Goal: Information Seeking & Learning: Find specific page/section

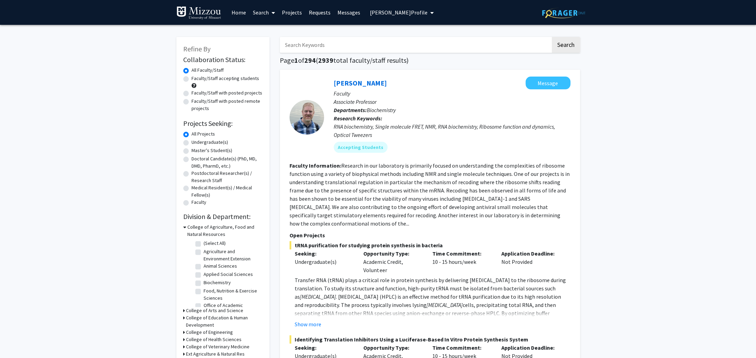
click at [183, 227] on div "Refine By Collaboration Status: Collaboration Status All Faculty/Staff Collabor…" at bounding box center [222, 248] width 93 height 422
click at [184, 227] on icon at bounding box center [184, 226] width 3 height 7
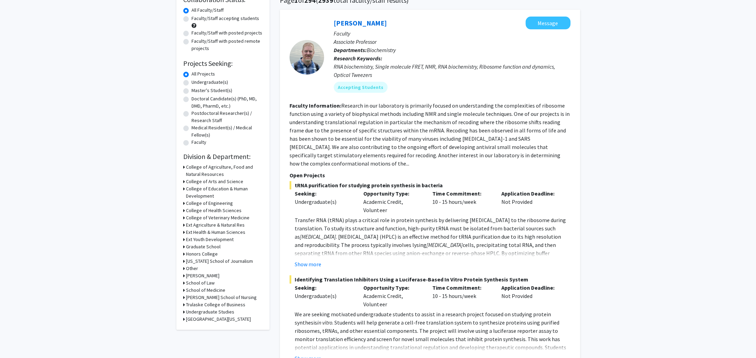
scroll to position [63, 0]
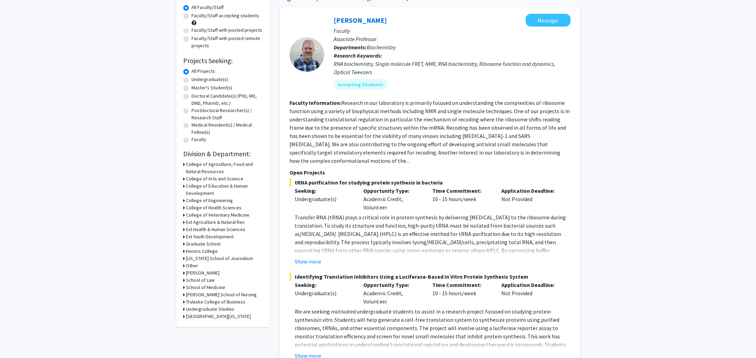
click at [184, 178] on icon at bounding box center [184, 178] width 2 height 7
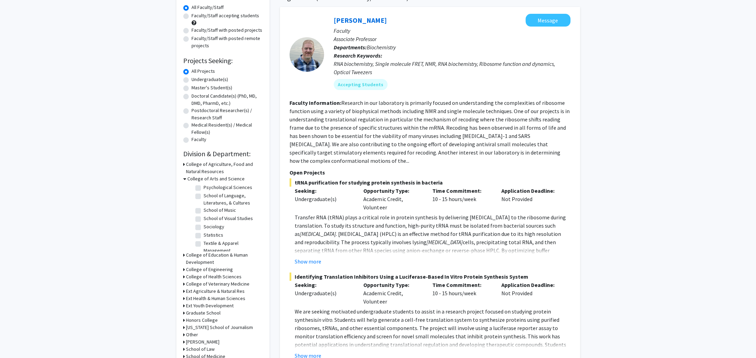
scroll to position [181, 0]
click at [203, 216] on label "School of Visual Studies" at bounding box center [227, 215] width 49 height 7
click at [203, 216] on input "School of Visual Studies" at bounding box center [205, 214] width 4 height 4
checkbox input "true"
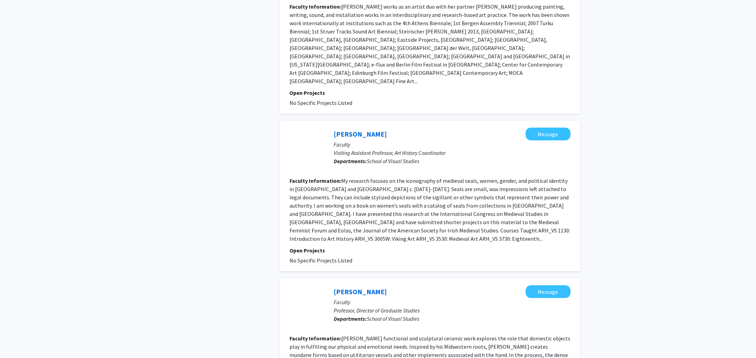
scroll to position [1382, 0]
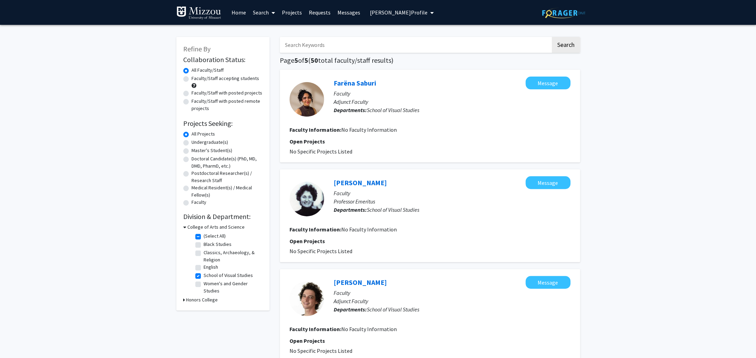
click at [453, 302] on div "[PERSON_NAME] Message Faculty Adjunct Faculty Departments: School of Visual Stu…" at bounding box center [447, 299] width 246 height 46
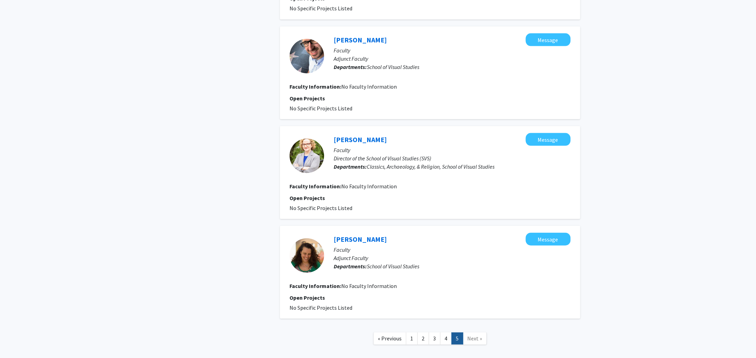
scroll to position [750, 0]
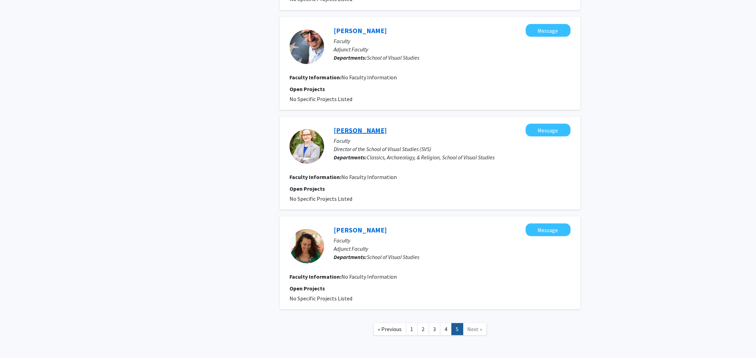
click at [366, 130] on link "[PERSON_NAME]" at bounding box center [359, 130] width 53 height 9
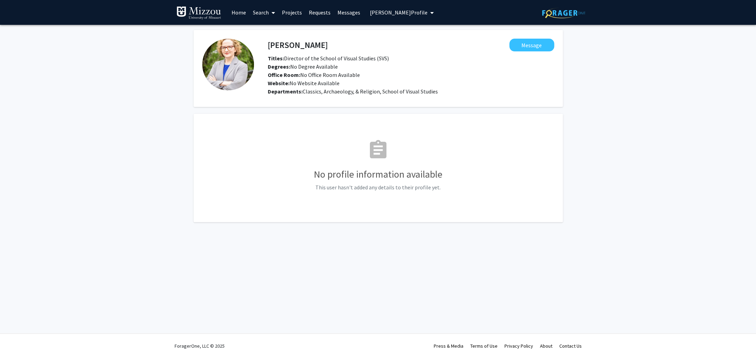
click at [421, 11] on button "[PERSON_NAME] Profile" at bounding box center [402, 12] width 68 height 25
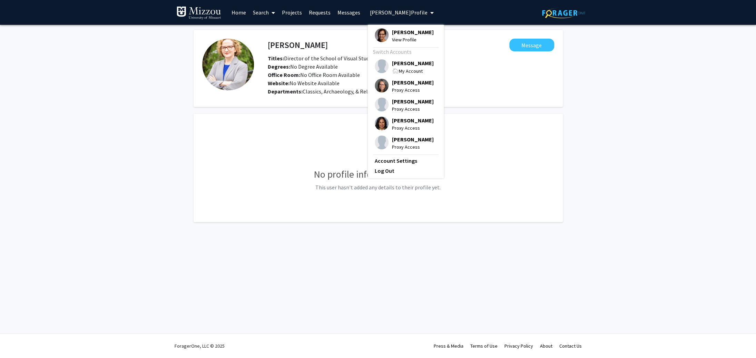
click at [409, 63] on span "[PERSON_NAME]" at bounding box center [413, 63] width 42 height 8
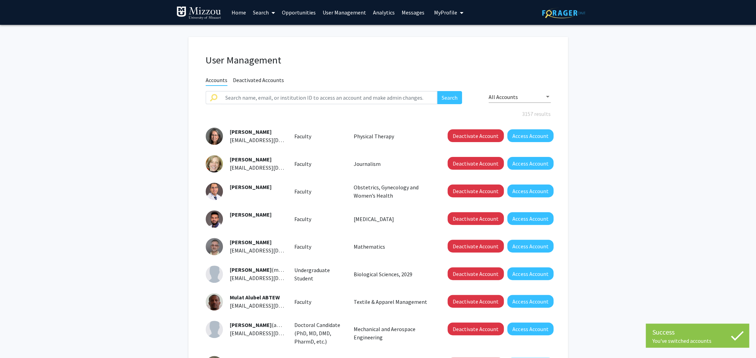
click at [382, 11] on link "Analytics" at bounding box center [383, 12] width 29 height 24
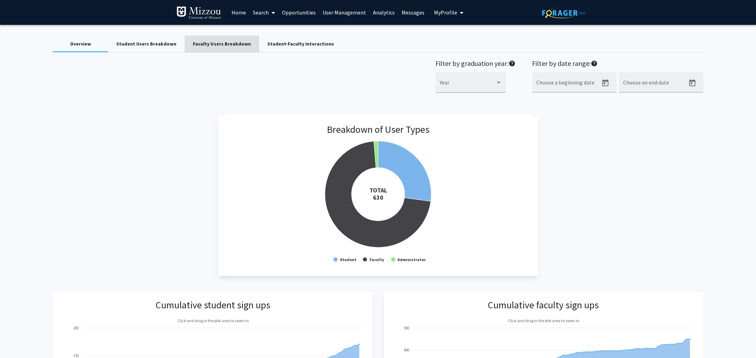
click at [217, 43] on div "Faculty Users Breakdown" at bounding box center [222, 43] width 58 height 7
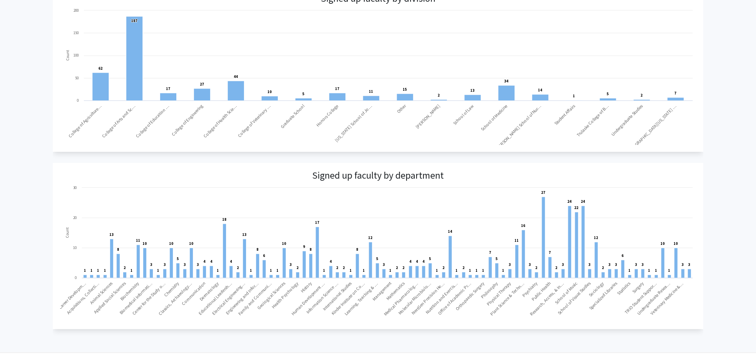
scroll to position [331, 0]
